Goal: Task Accomplishment & Management: Manage account settings

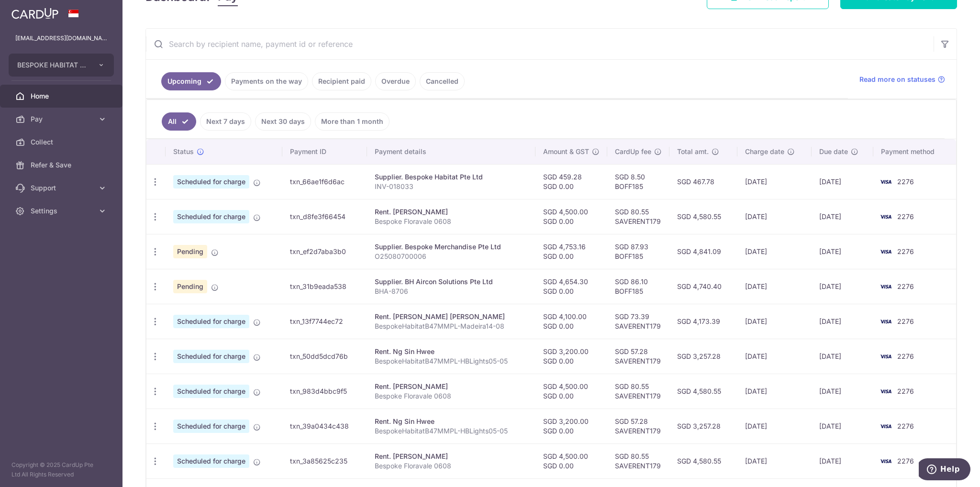
scroll to position [155, 0]
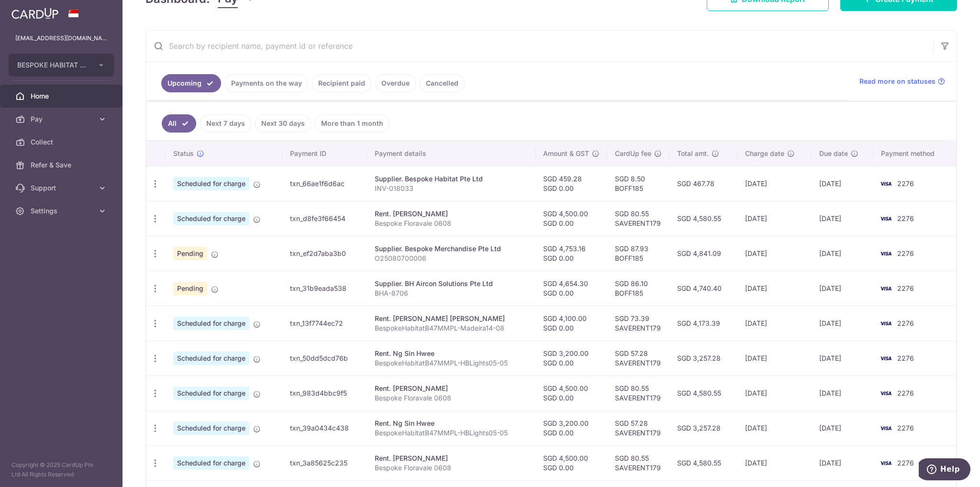
click at [327, 88] on link "Recipient paid" at bounding box center [341, 83] width 59 height 18
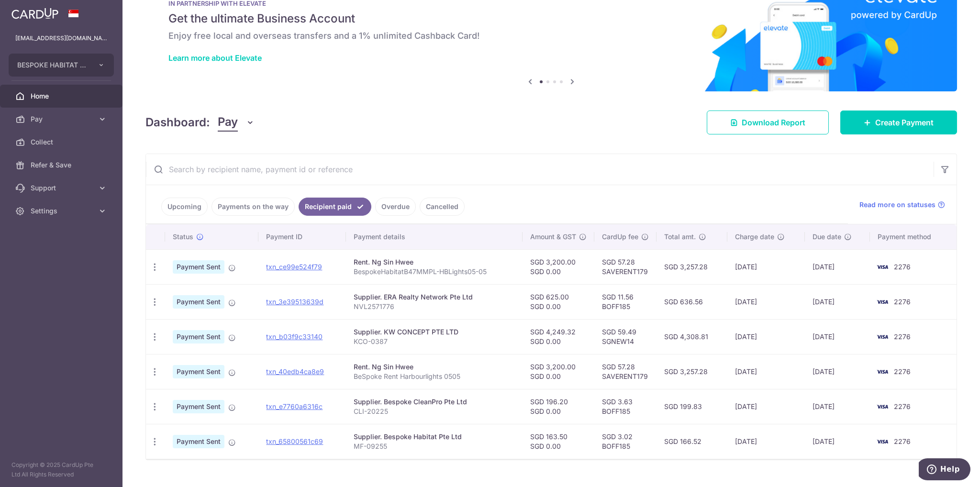
scroll to position [48, 0]
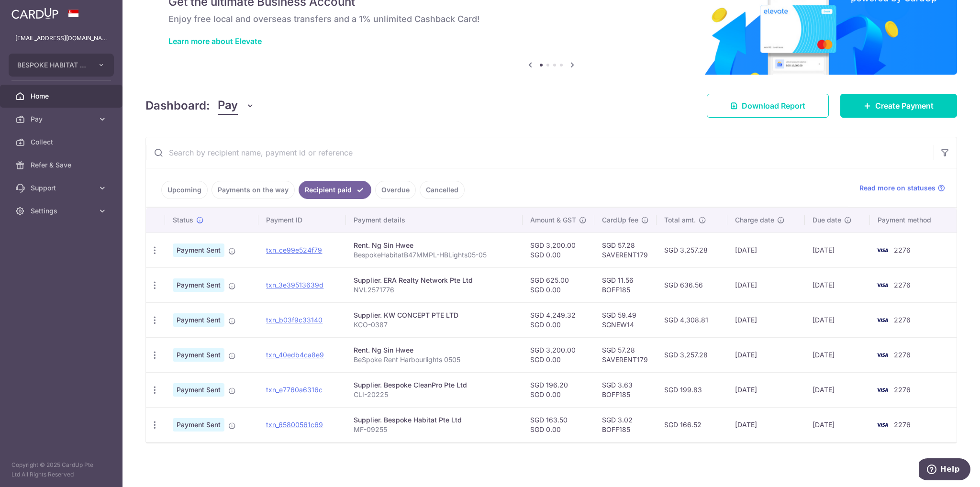
click at [176, 190] on link "Upcoming" at bounding box center [184, 190] width 46 height 18
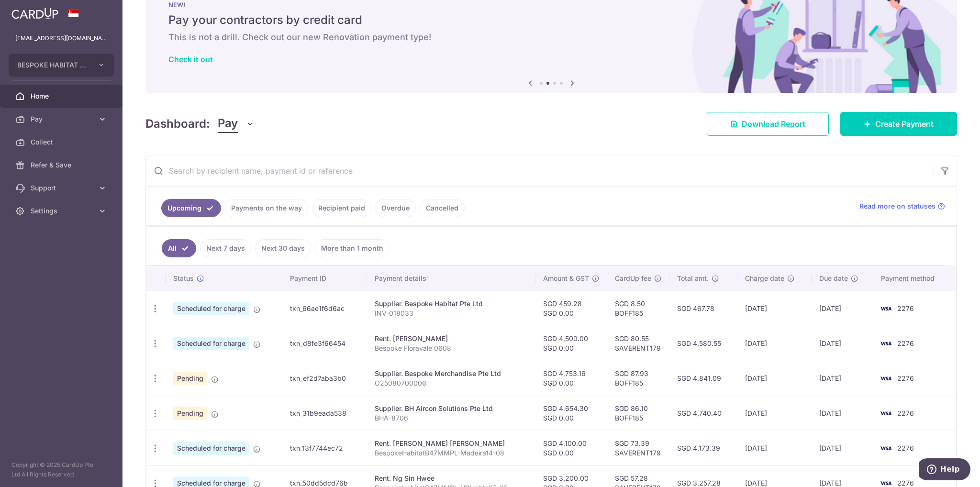
scroll to position [0, 0]
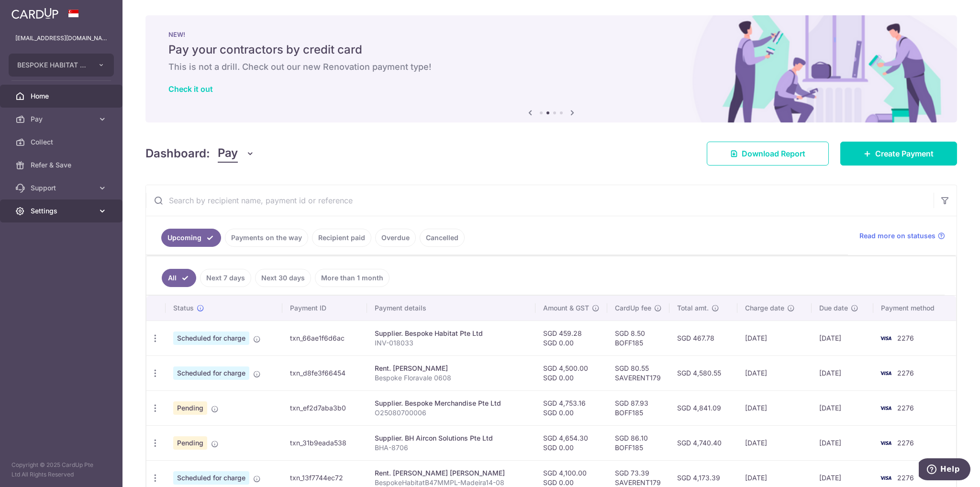
click at [80, 211] on span "Settings" at bounding box center [62, 211] width 63 height 10
click at [35, 255] on span "Logout" at bounding box center [62, 257] width 63 height 10
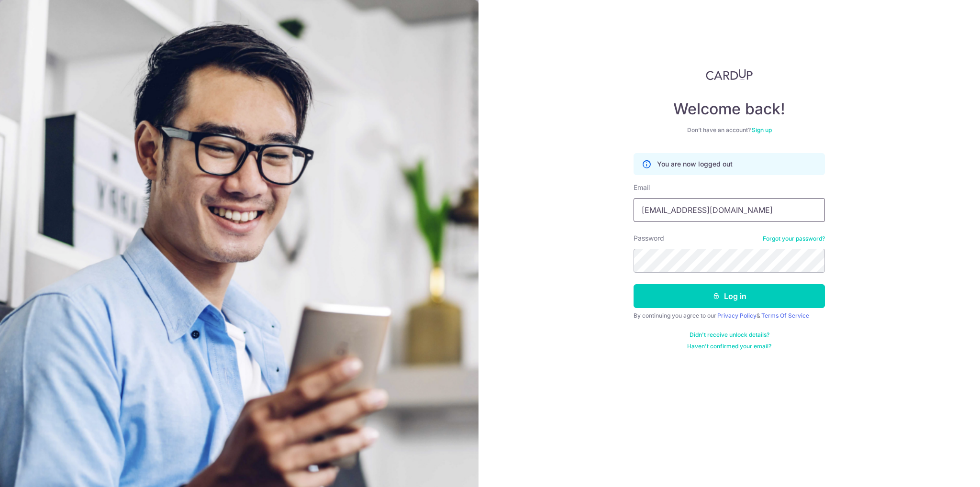
click at [722, 210] on input "autumn8fiv@gmail.com" at bounding box center [728, 210] width 191 height 24
type input "[EMAIL_ADDRESS][DOMAIN_NAME]"
click at [733, 291] on button "Log in" at bounding box center [728, 296] width 191 height 24
